Goal: Navigation & Orientation: Find specific page/section

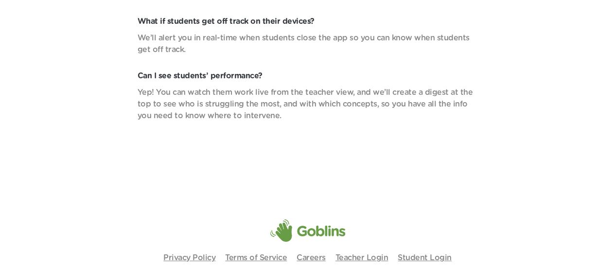
scroll to position [3471, 0]
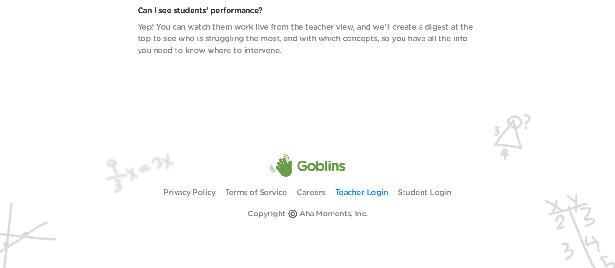
click at [366, 195] on link "Teacher Login" at bounding box center [362, 193] width 53 height 8
